Goal: Information Seeking & Learning: Compare options

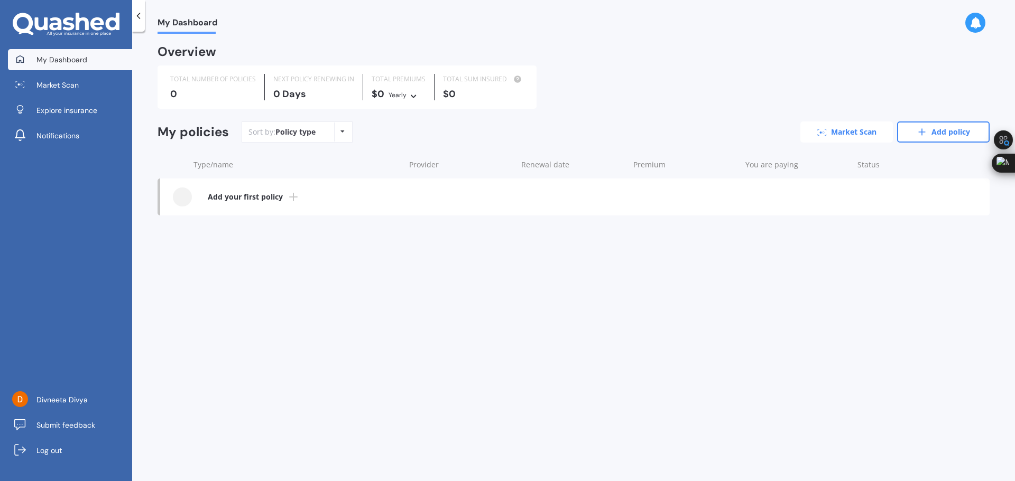
click at [850, 137] on link "Market Scan" at bounding box center [846, 132] width 92 height 21
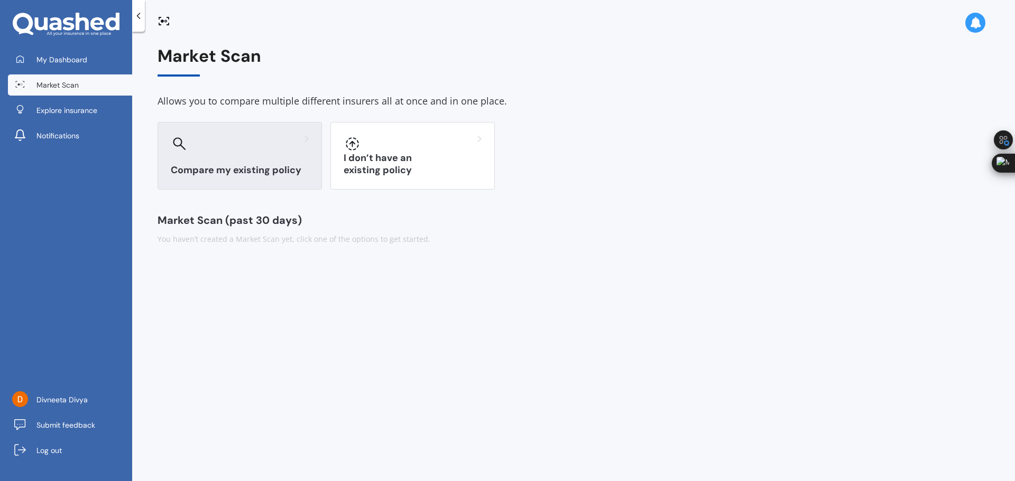
click at [278, 141] on div at bounding box center [240, 143] width 138 height 17
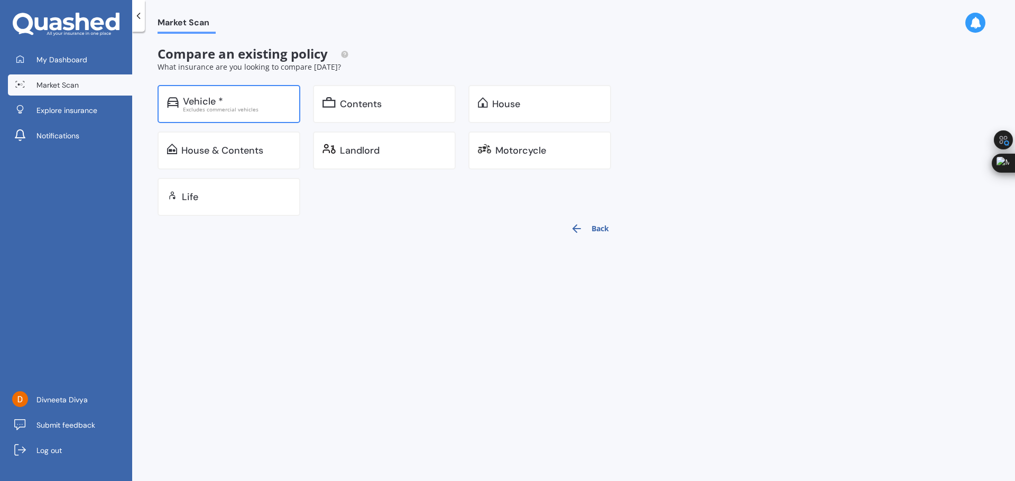
click at [263, 115] on div "Vehicle * Excludes commercial vehicles" at bounding box center [228, 104] width 143 height 38
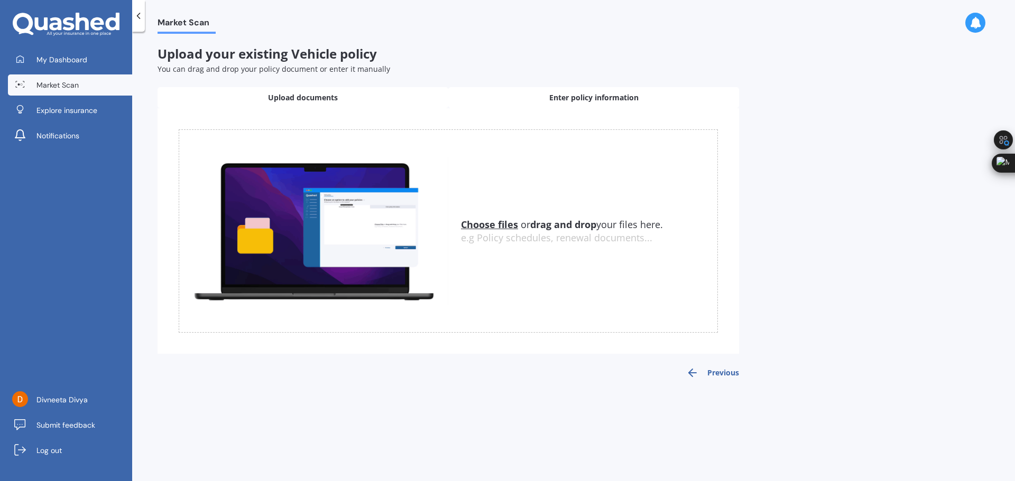
click at [520, 97] on div "Enter policy information" at bounding box center [593, 97] width 291 height 21
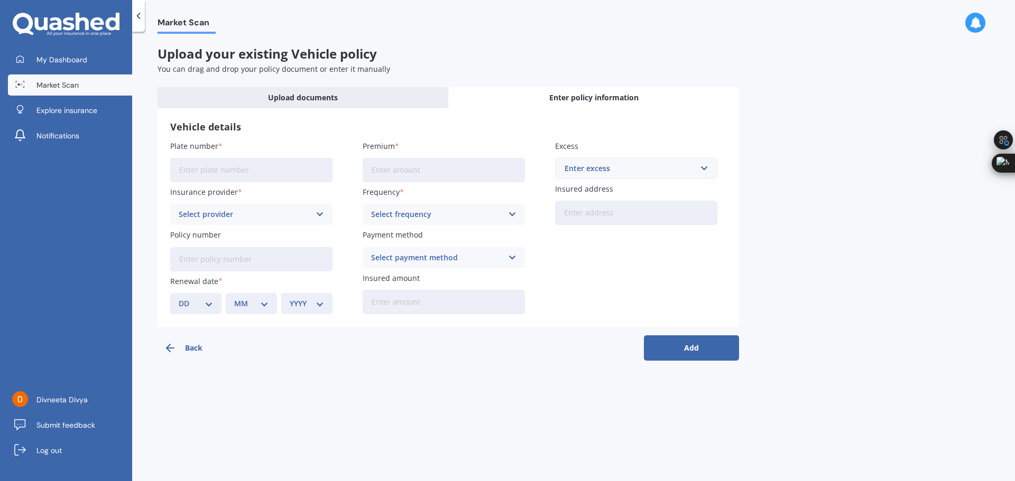
click at [293, 171] on input "Plate number" at bounding box center [251, 170] width 162 height 24
type input "QZZ54"
click at [309, 211] on div "Select provider" at bounding box center [245, 215] width 132 height 12
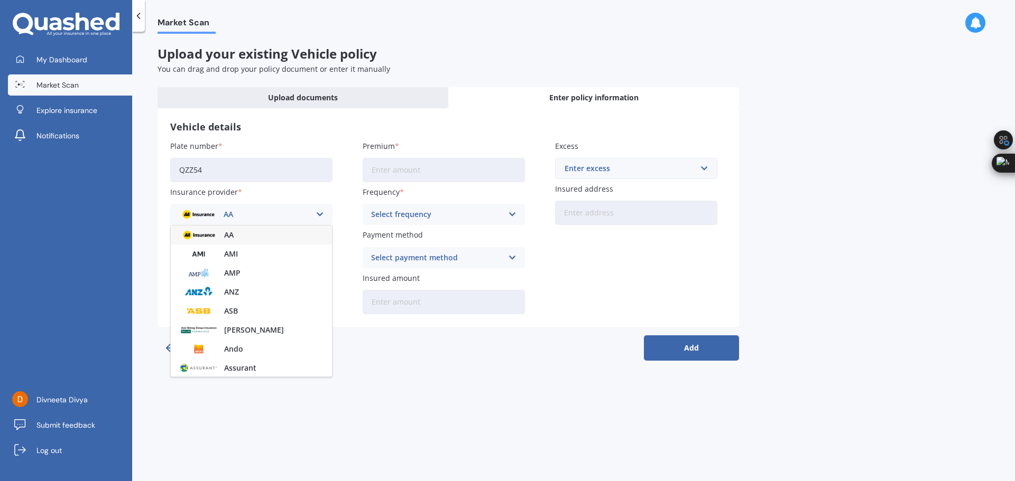
click at [260, 213] on div "AA" at bounding box center [245, 215] width 132 height 12
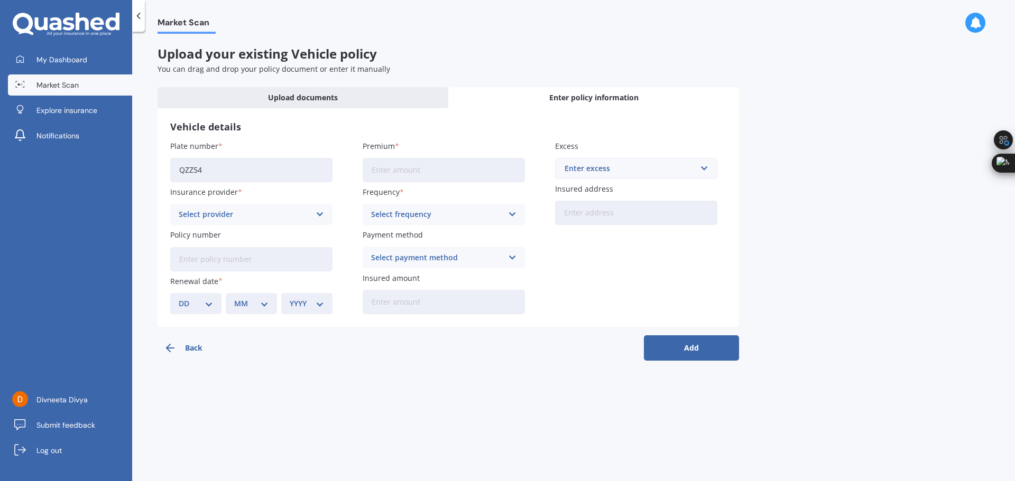
click at [260, 213] on div "Select provider" at bounding box center [245, 215] width 132 height 12
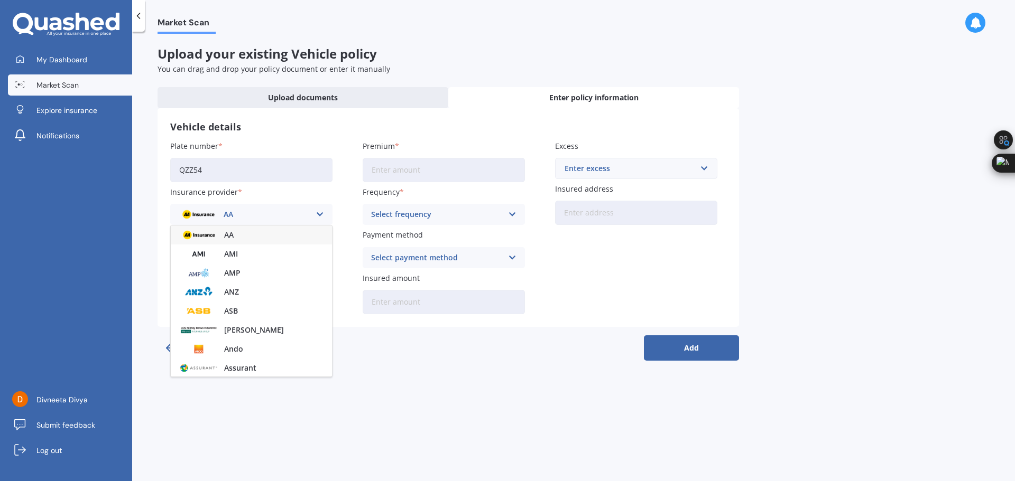
click at [247, 239] on div "AA" at bounding box center [251, 235] width 161 height 19
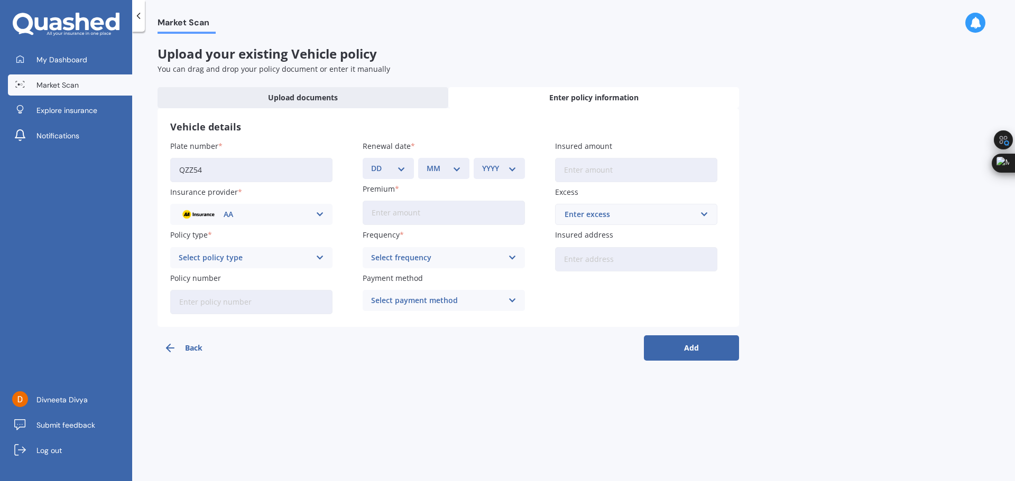
click at [405, 173] on div "DD 01 02 03 04 05 06 07 08 09 10 11 12 13 14 15 16 17 18 19 20 21 22 23 24 25 2…" at bounding box center [387, 168] width 51 height 21
click at [266, 259] on div "Select policy type" at bounding box center [245, 258] width 132 height 12
click at [256, 283] on div "Comprehensive" at bounding box center [251, 278] width 161 height 19
click at [392, 172] on select "DD 01 02 03 04 05 06 07 08 09 10 11 12 13 14 15 16 17 18 19 20 21 22 23 24 25 2…" at bounding box center [388, 169] width 34 height 12
select select "14"
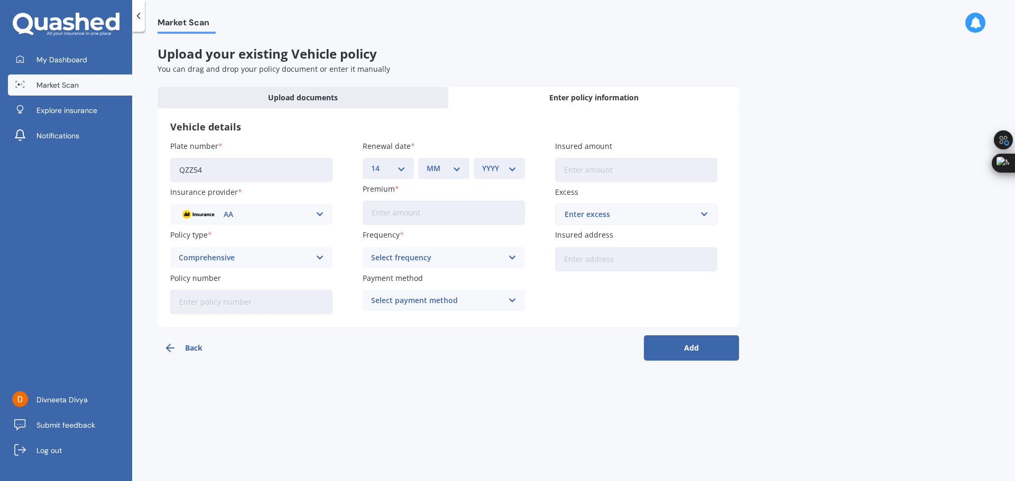
click at [371, 163] on select "DD 01 02 03 04 05 06 07 08 09 10 11 12 13 14 15 16 17 18 19 20 21 22 23 24 25 2…" at bounding box center [388, 169] width 34 height 12
click at [445, 172] on select "MM 01 02 03 04 05 06 07 08 09 10 11 12" at bounding box center [443, 169] width 34 height 12
drag, startPoint x: 424, startPoint y: 354, endPoint x: 432, endPoint y: 352, distance: 8.6
click at [432, 352] on div "Back Add" at bounding box center [447, 344] width 581 height 34
click at [458, 172] on select "MM 01 02 03 04 05 06 07 08 09 10 11 12" at bounding box center [443, 169] width 34 height 12
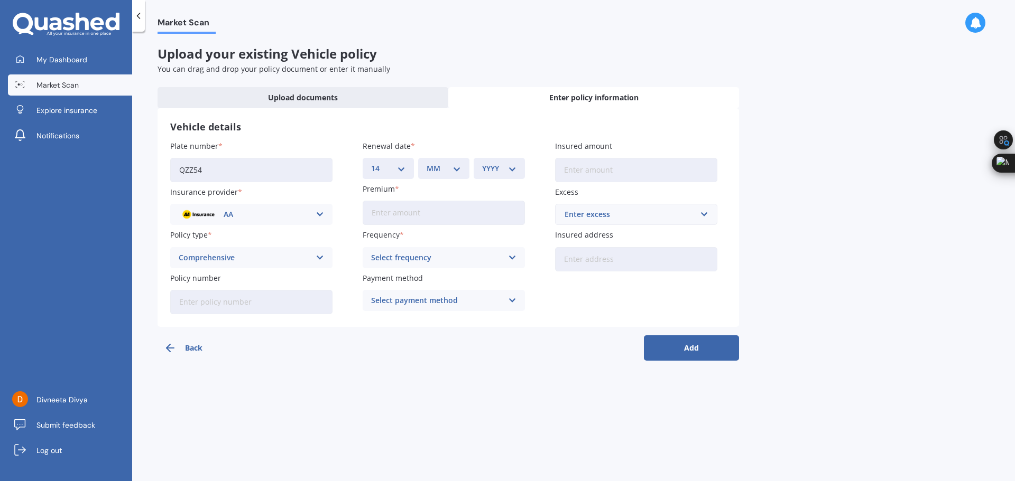
select select "12"
click at [426, 163] on select "MM 01 02 03 04 05 06 07 08 09 10 11 12" at bounding box center [443, 169] width 34 height 12
click at [503, 164] on select "YYYY 2027 2026 2025 2024 2023 2022 2021 2020 2019 2018 2017 2016 2015 2014 2013…" at bounding box center [499, 169] width 34 height 12
select select "2025"
click at [482, 163] on select "YYYY 2027 2026 2025 2024 2023 2022 2021 2020 2019 2018 2017 2016 2015 2014 2013…" at bounding box center [499, 169] width 34 height 12
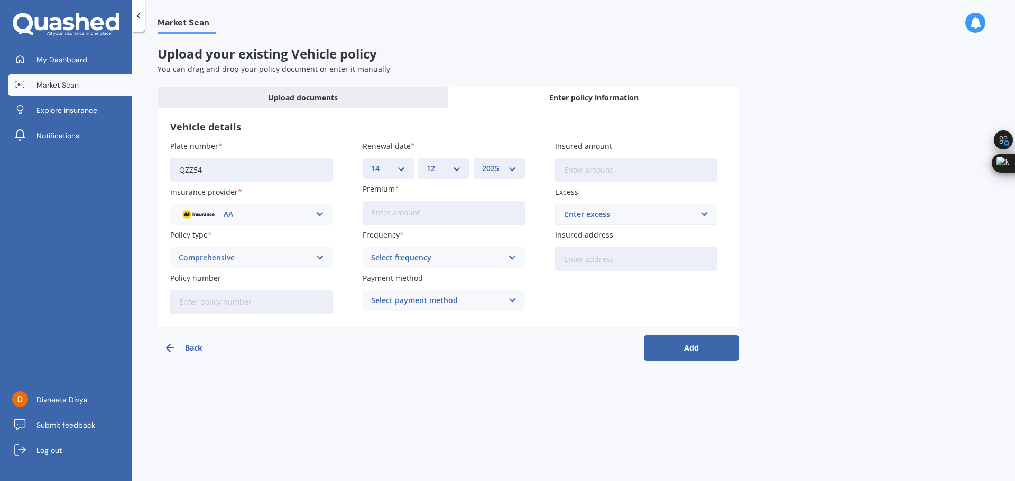
click at [487, 213] on input "Premium" at bounding box center [443, 213] width 162 height 24
type input "$208.00"
click at [468, 264] on div "Select frequency Yearly Six-Monthly Quarterly Monthly Fortnightly Weekly" at bounding box center [443, 257] width 162 height 21
click at [412, 332] on div "Monthly" at bounding box center [443, 335] width 161 height 19
click at [491, 300] on div "Select payment method" at bounding box center [437, 301] width 132 height 12
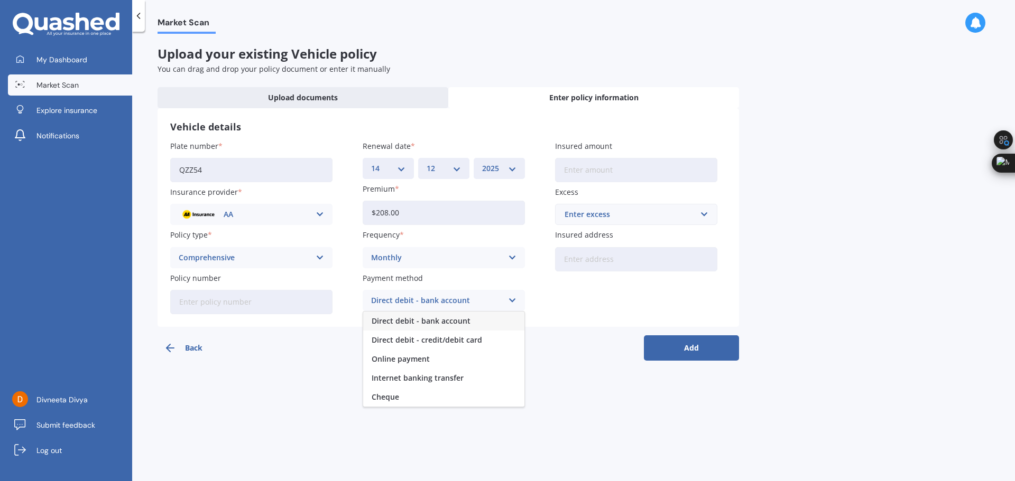
click at [487, 317] on div "Direct debit - bank account" at bounding box center [443, 321] width 161 height 19
click at [587, 174] on input "Insured amount" at bounding box center [636, 170] width 162 height 24
type input "$32,400"
click at [626, 222] on input "text" at bounding box center [632, 214] width 153 height 20
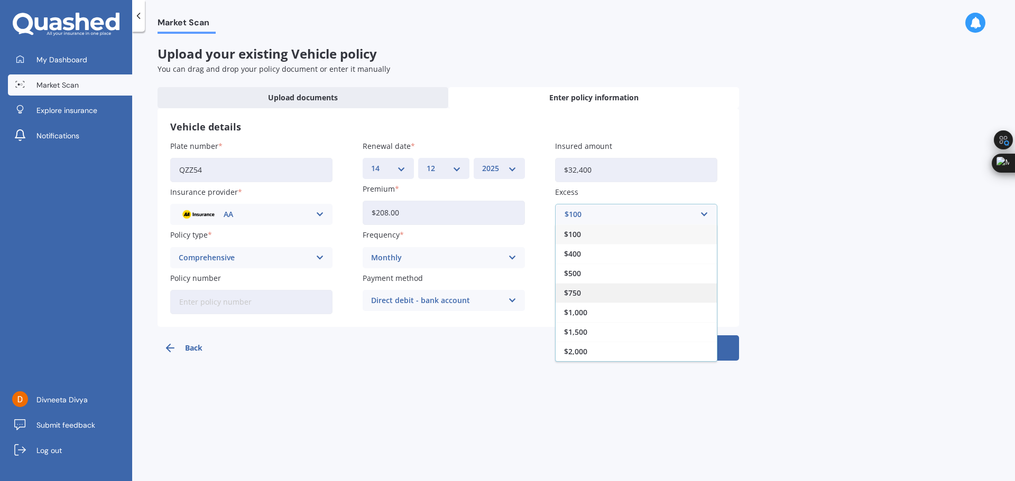
click at [614, 298] on div "$750" at bounding box center [635, 293] width 161 height 20
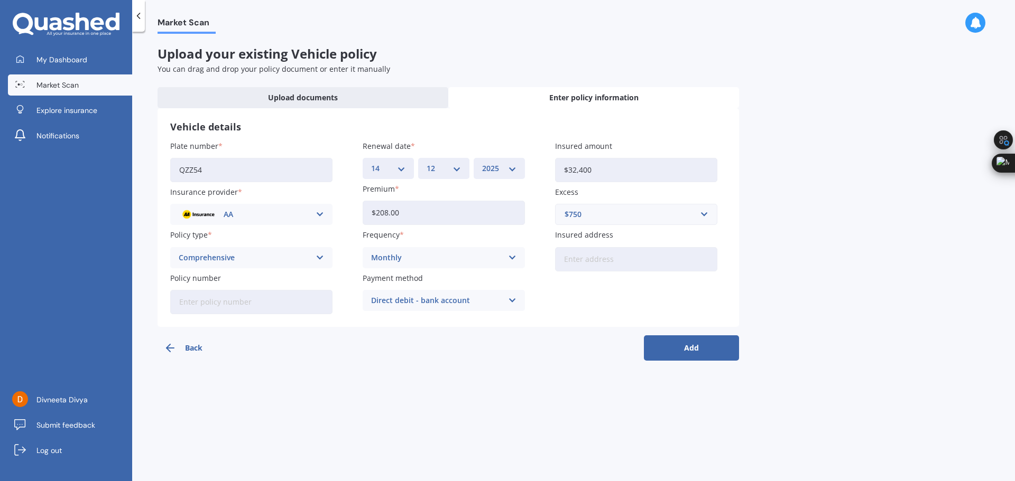
click at [665, 345] on button "Add" at bounding box center [691, 348] width 95 height 25
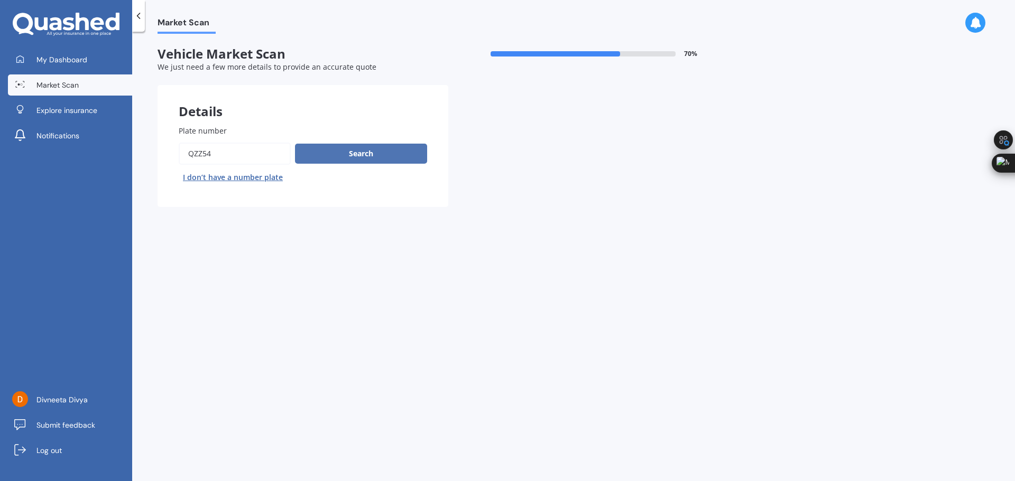
click at [357, 160] on button "Search" at bounding box center [361, 154] width 132 height 20
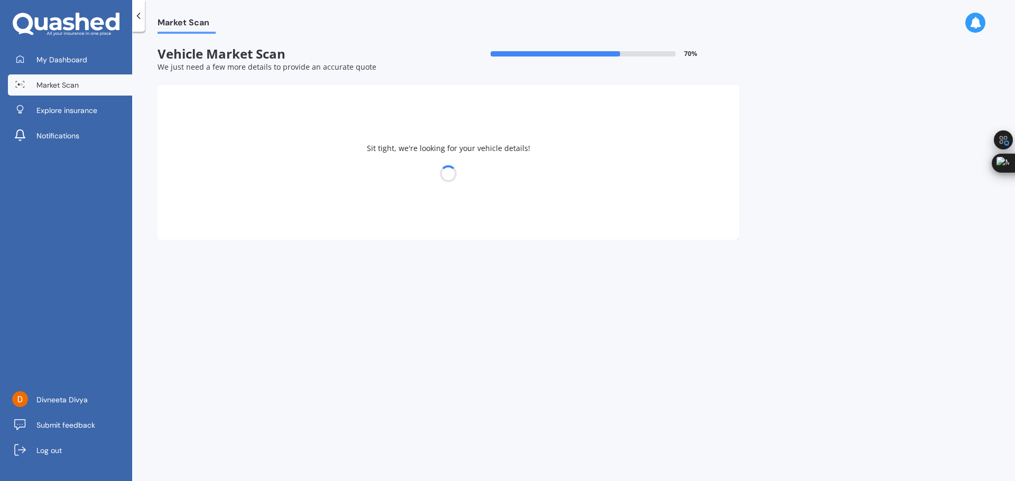
select select "26"
select select "10"
select select "1996"
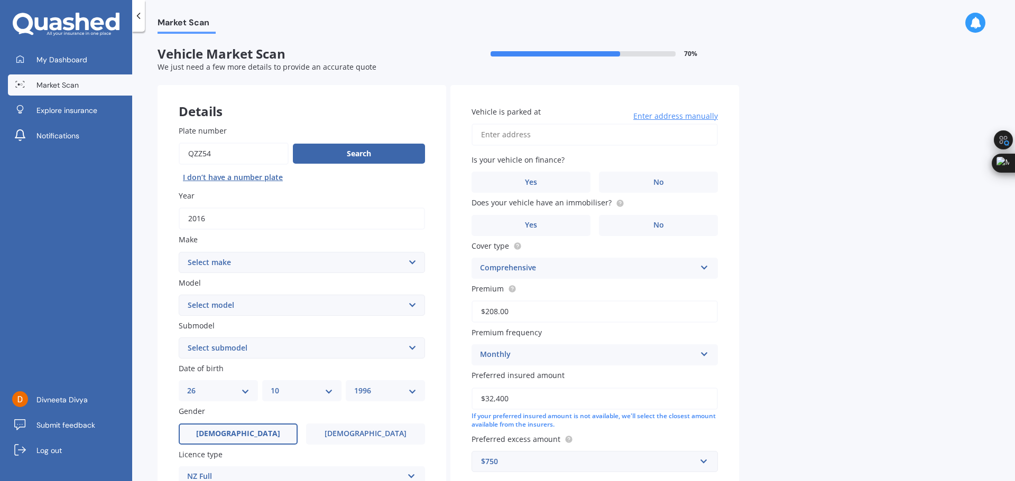
click at [347, 263] on select "Select make AC ALFA ROMEO ASTON MARTIN AUDI AUSTIN BEDFORD Bentley BMW BYD CADI…" at bounding box center [302, 262] width 246 height 21
click at [140, 18] on polyline at bounding box center [138, 15] width 3 height 5
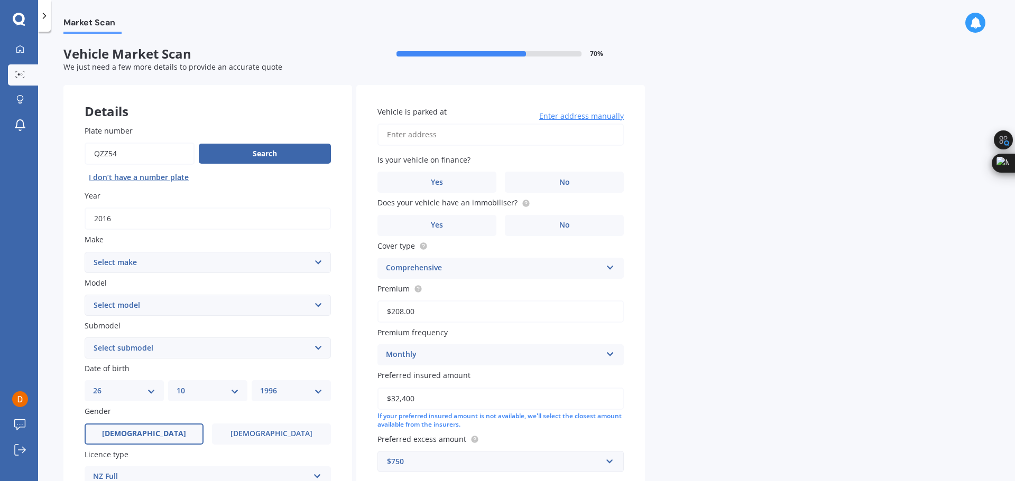
click at [21, 20] on icon at bounding box center [19, 20] width 13 height 14
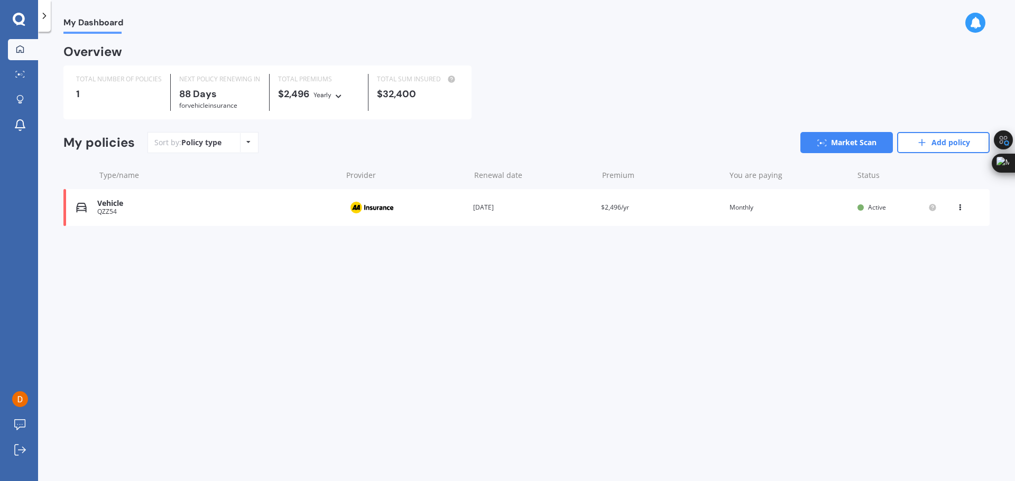
click at [963, 209] on icon at bounding box center [959, 205] width 7 height 6
click at [933, 256] on div "Delete" at bounding box center [936, 248] width 105 height 21
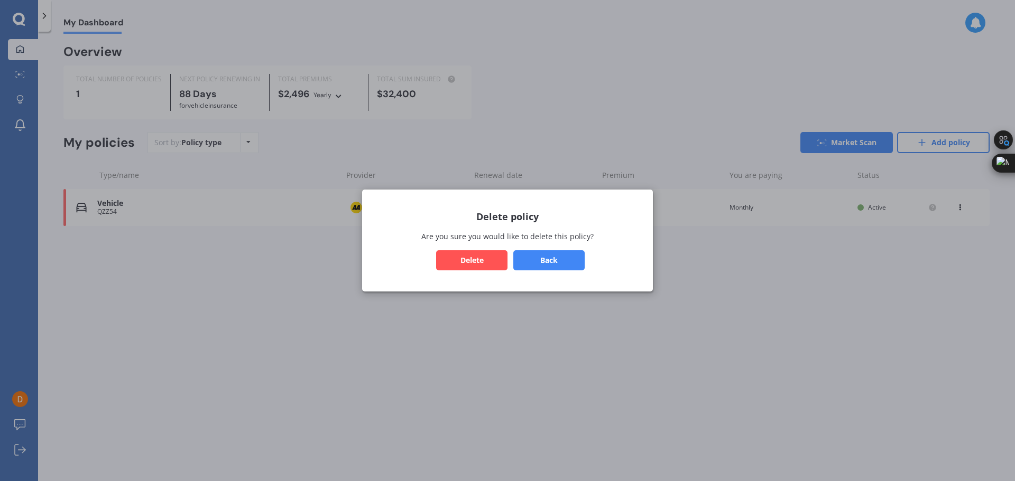
click at [474, 266] on button "Delete" at bounding box center [471, 260] width 71 height 20
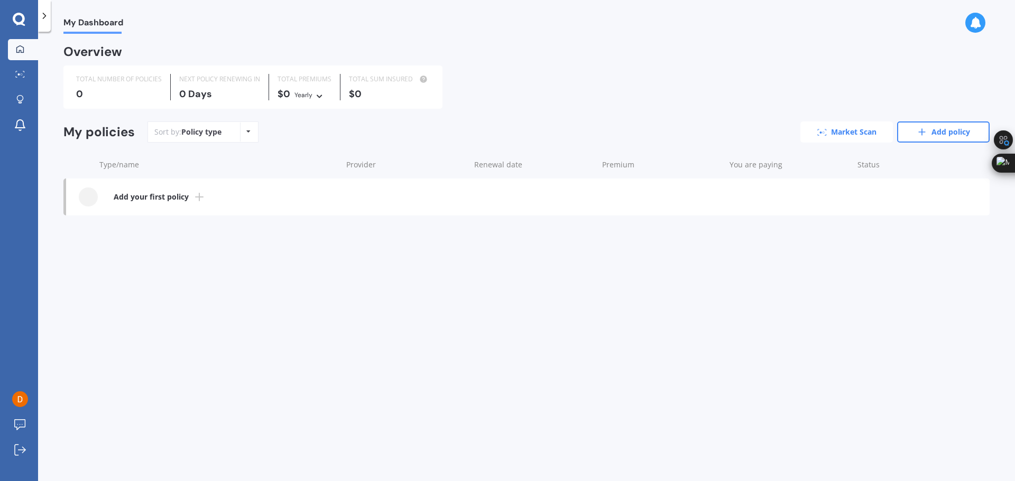
click at [843, 128] on link "Market Scan" at bounding box center [846, 132] width 92 height 21
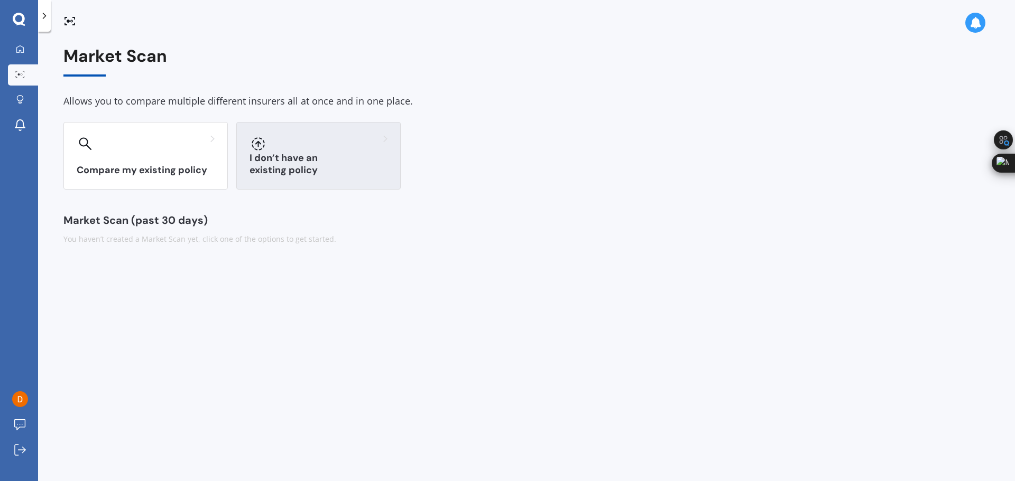
click at [264, 181] on div "I don’t have an existing policy" at bounding box center [318, 156] width 164 height 68
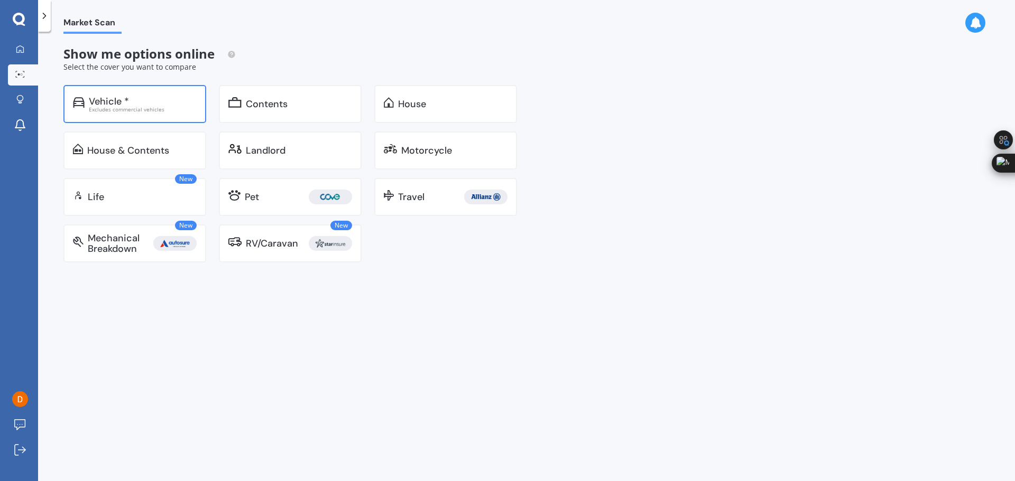
click at [156, 118] on div "Vehicle * Excludes commercial vehicles" at bounding box center [134, 104] width 143 height 38
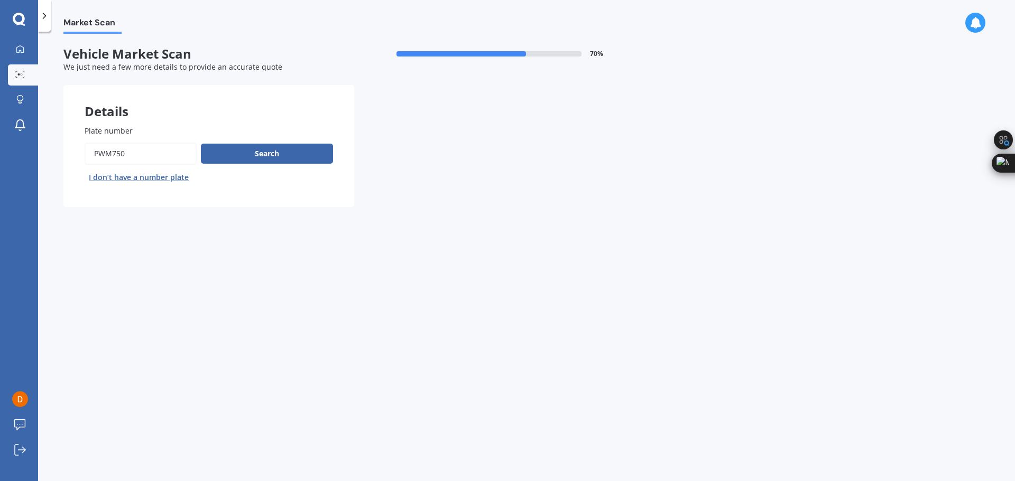
drag, startPoint x: 154, startPoint y: 157, endPoint x: 48, endPoint y: 156, distance: 106.7
click at [48, 156] on div "Market Scan Vehicle Market Scan 70 % We just need a few more details to provide…" at bounding box center [526, 259] width 977 height 450
type input "qzz54"
click at [275, 147] on button "Search" at bounding box center [267, 154] width 132 height 20
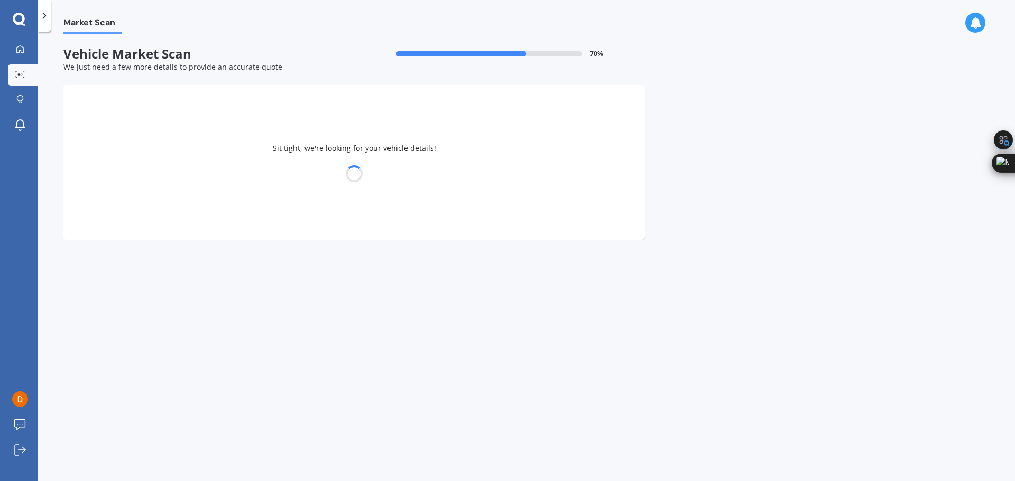
select select "26"
select select "10"
select select "1996"
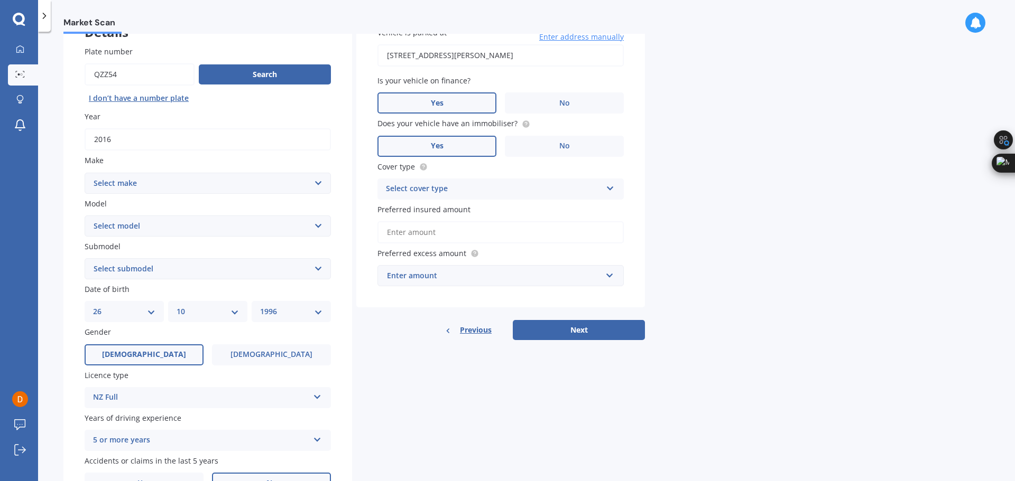
scroll to position [106, 0]
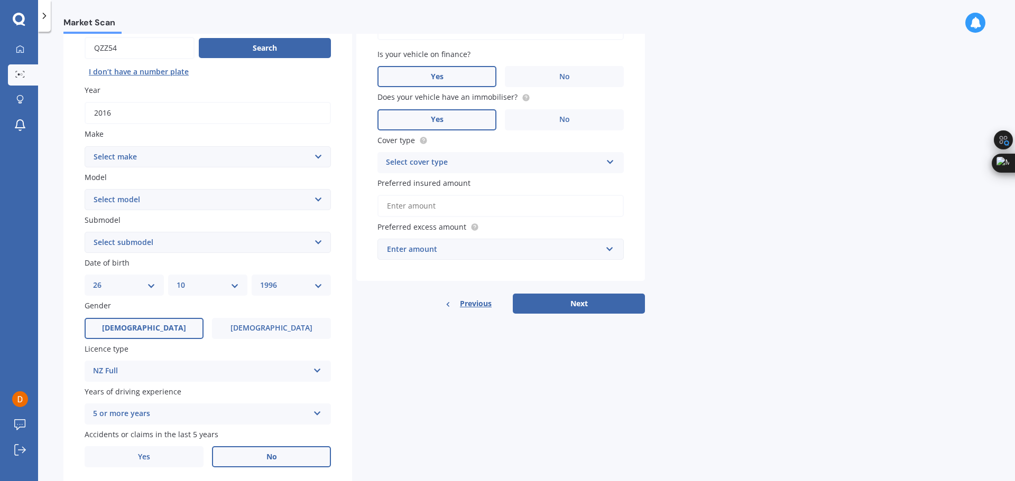
click at [309, 157] on select "Select make AC ALFA ROMEO ASTON MARTIN AUDI AUSTIN BEDFORD Bentley BMW BYD CADI…" at bounding box center [208, 156] width 246 height 21
click at [85, 146] on select "Select make AC ALFA ROMEO ASTON MARTIN AUDI AUSTIN BEDFORD Bentley BMW BYD CADI…" at bounding box center [208, 156] width 246 height 21
click at [232, 202] on select "Select model 190 200 220 230 240 250 260 280 300 320 350 380 400 420 450 500 55…" at bounding box center [208, 199] width 246 height 21
click at [317, 158] on select "Select make AC ALFA ROMEO ASTON MARTIN AUDI AUSTIN BEDFORD Bentley BMW BYD CADI…" at bounding box center [208, 156] width 246 height 21
select select "MERCEDES AMG"
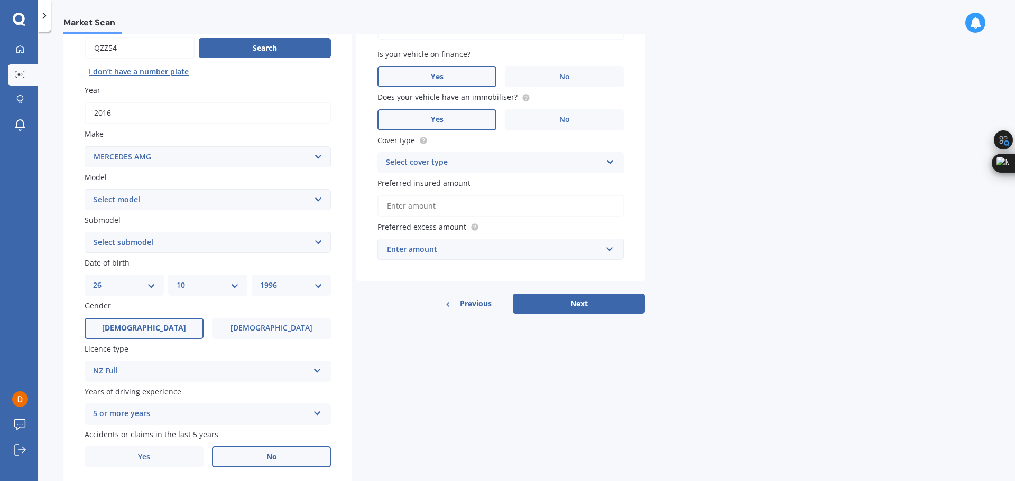
click at [85, 146] on select "Select make AC ALFA ROMEO ASTON MARTIN AUDI AUSTIN BEDFORD Bentley BMW BYD CADI…" at bounding box center [208, 156] width 246 height 21
click at [206, 195] on select "Select model C C63" at bounding box center [208, 199] width 246 height 21
select select "C"
click at [85, 189] on select "Select model C C63" at bounding box center [208, 199] width 246 height 21
click at [225, 243] on select "Select submodel 43 AMG 55 AMG" at bounding box center [208, 242] width 246 height 21
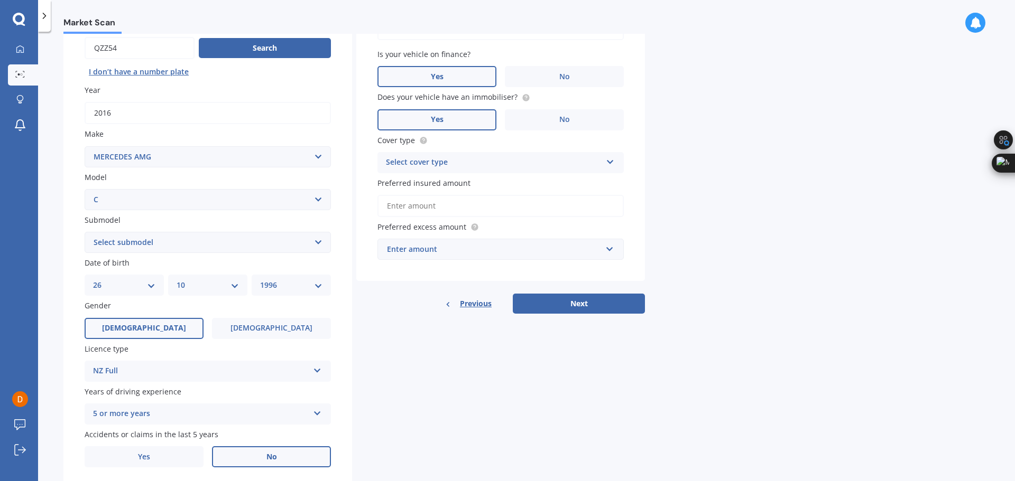
click at [233, 157] on select "Select make AC ALFA ROMEO ASTON MARTIN AUDI AUSTIN BEDFORD Bentley BMW BYD CADI…" at bounding box center [208, 156] width 246 height 21
select select "MERCEDES-AMG"
click at [85, 146] on select "Select make AC ALFA ROMEO ASTON MARTIN AUDI AUSTIN BEDFORD Bentley BMW BYD CADI…" at bounding box center [208, 156] width 246 height 21
click at [216, 205] on select "Select model A45 A63 C C32 C36 C63 CLK CLS E43 E63 G63 GL63 GLE GLE-CLASS GLS G…" at bounding box center [208, 199] width 246 height 21
select select "C"
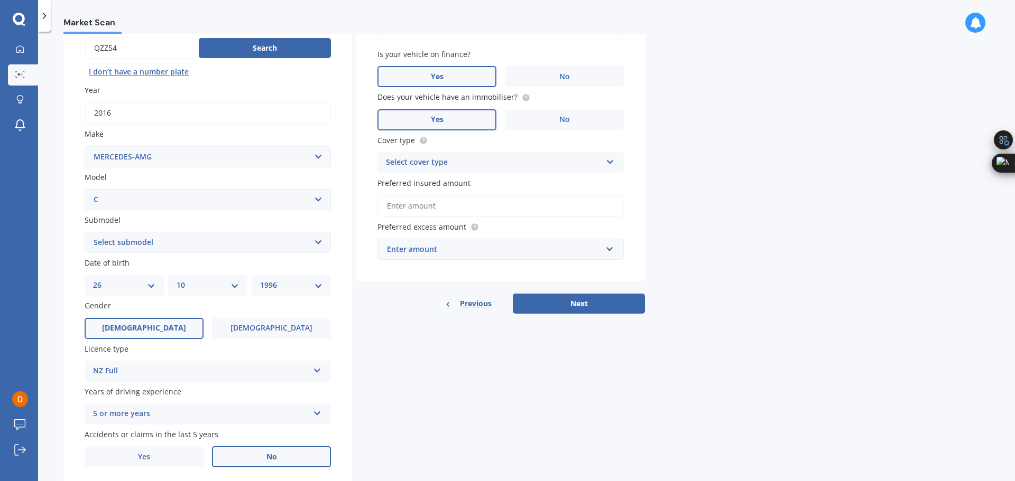
click at [85, 189] on select "Select model A45 A63 C C32 C36 C63 CLK CLS E43 E63 G63 GL63 GLE GLE-CLASS GLS G…" at bounding box center [208, 199] width 246 height 21
click at [233, 252] on select "Select submodel 63" at bounding box center [208, 242] width 246 height 21
click at [262, 199] on select "Select model A45 A63 C C32 C36 C63 CLK CLS E43 E63 G63 GL63 GLE GLE-CLASS GLS G…" at bounding box center [208, 199] width 246 height 21
